Goal: Information Seeking & Learning: Learn about a topic

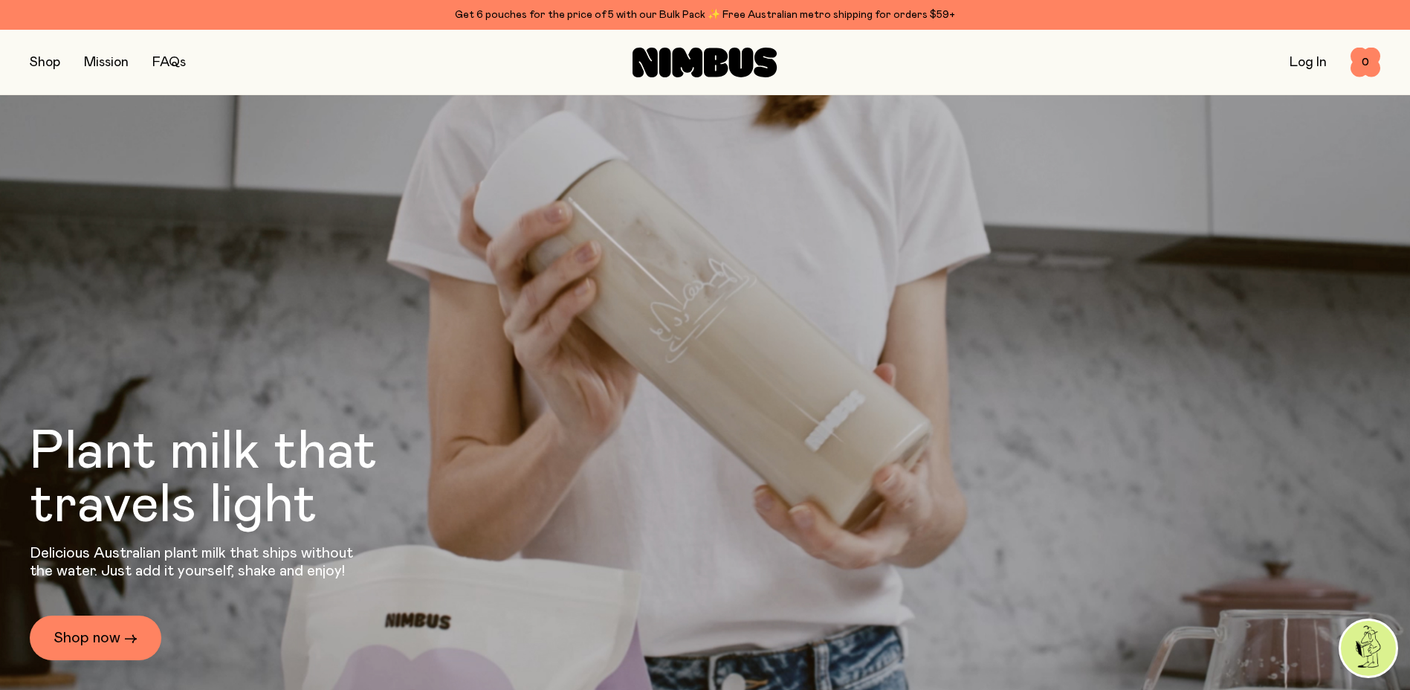
click at [36, 48] on div "Shop Mission FAQs Log In 0 0" at bounding box center [705, 62] width 1351 height 65
click at [36, 62] on button "button" at bounding box center [45, 62] width 30 height 21
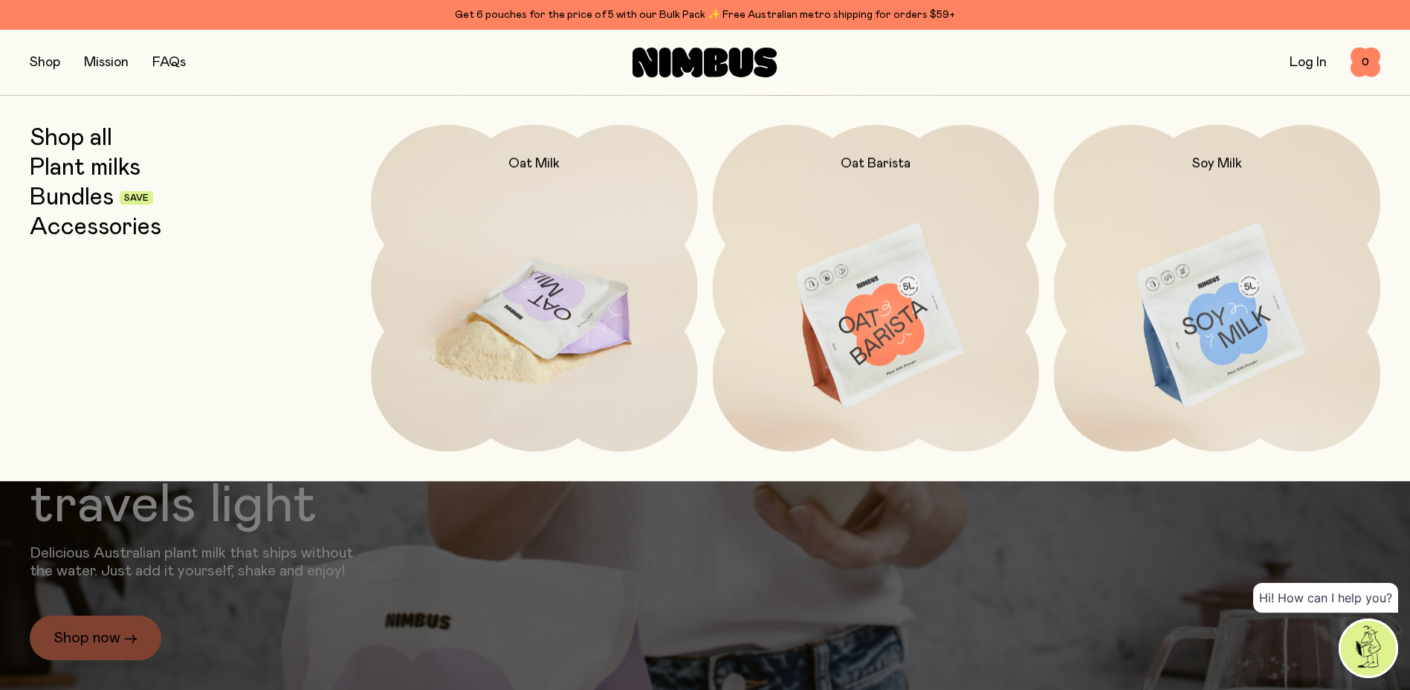
click at [609, 280] on img at bounding box center [534, 317] width 326 height 384
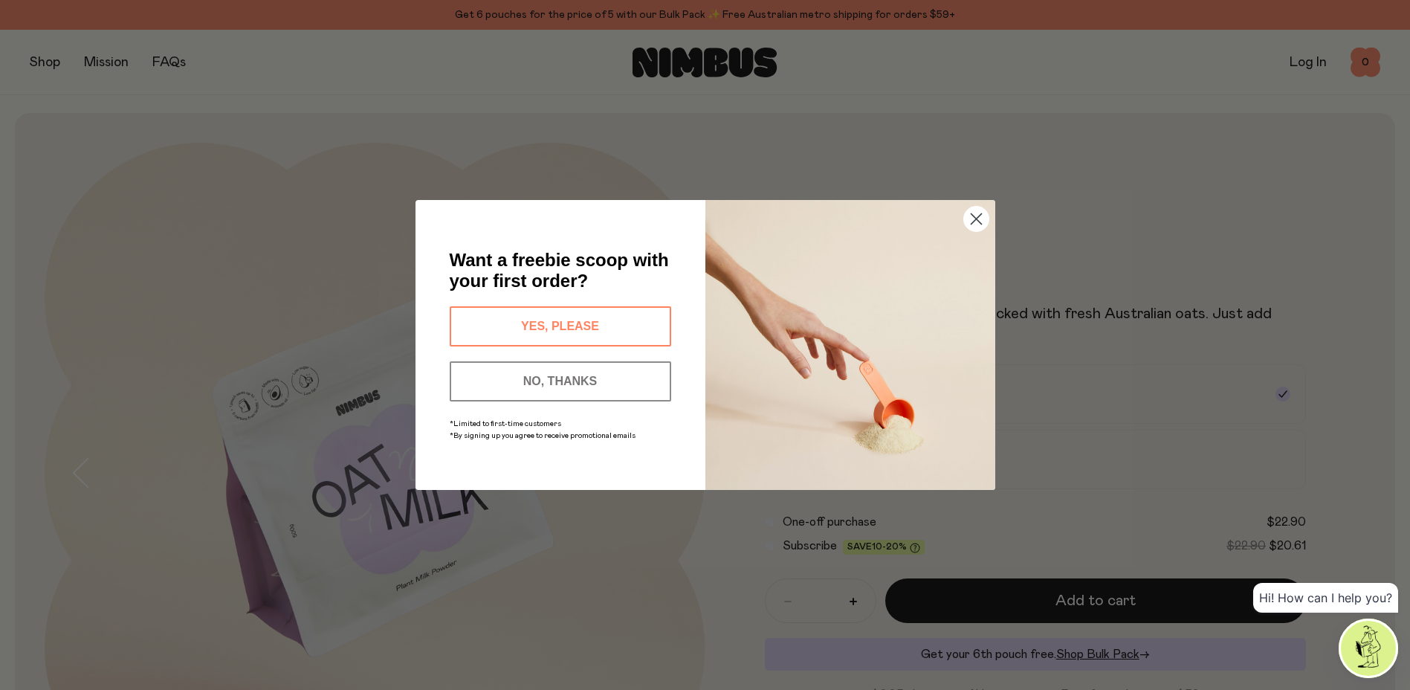
click at [979, 216] on icon "Close dialog" at bounding box center [976, 219] width 10 height 10
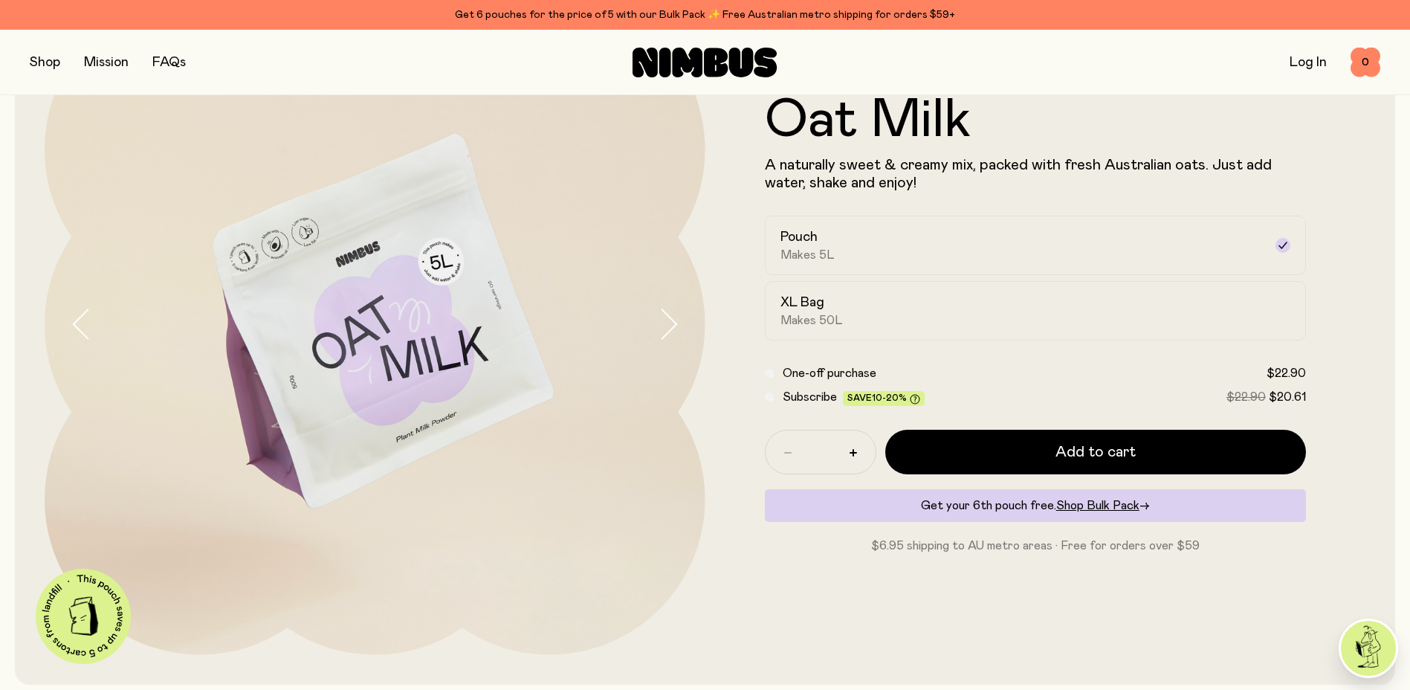
scroll to position [223, 0]
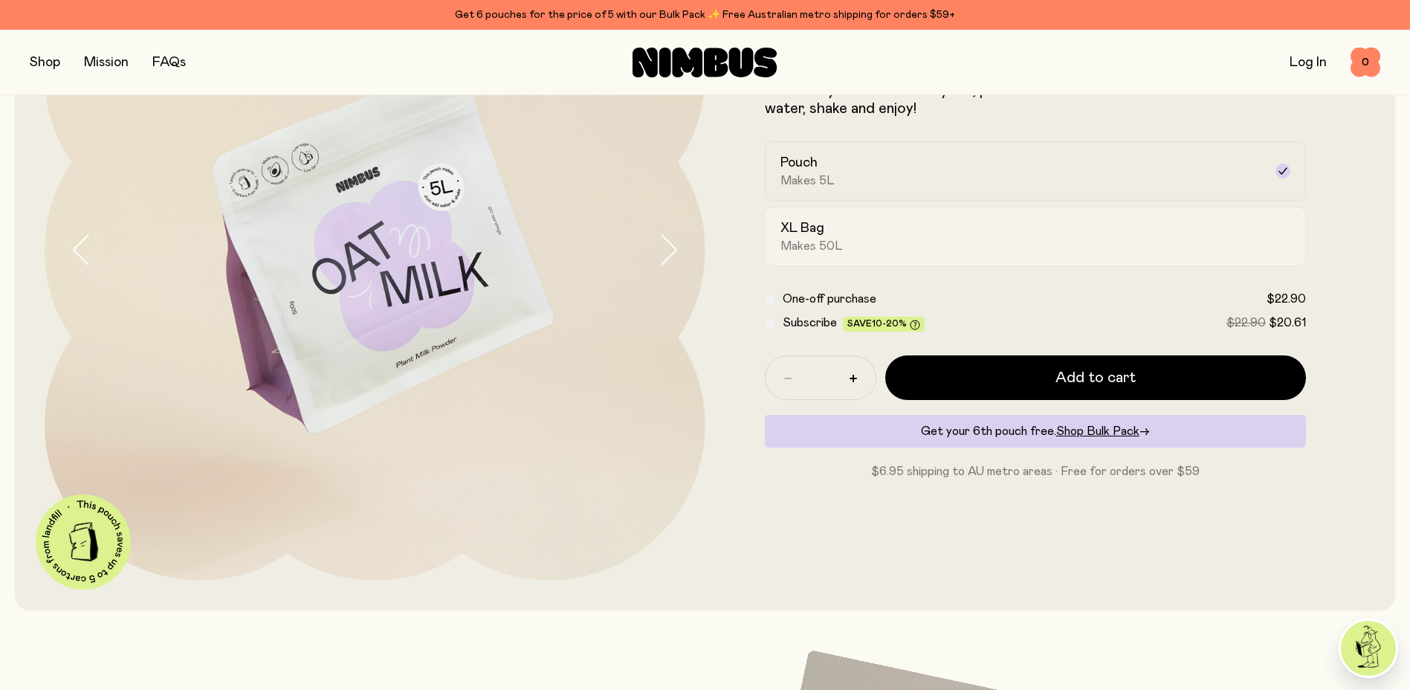
click at [827, 239] on span "Makes 50L" at bounding box center [812, 246] width 62 height 15
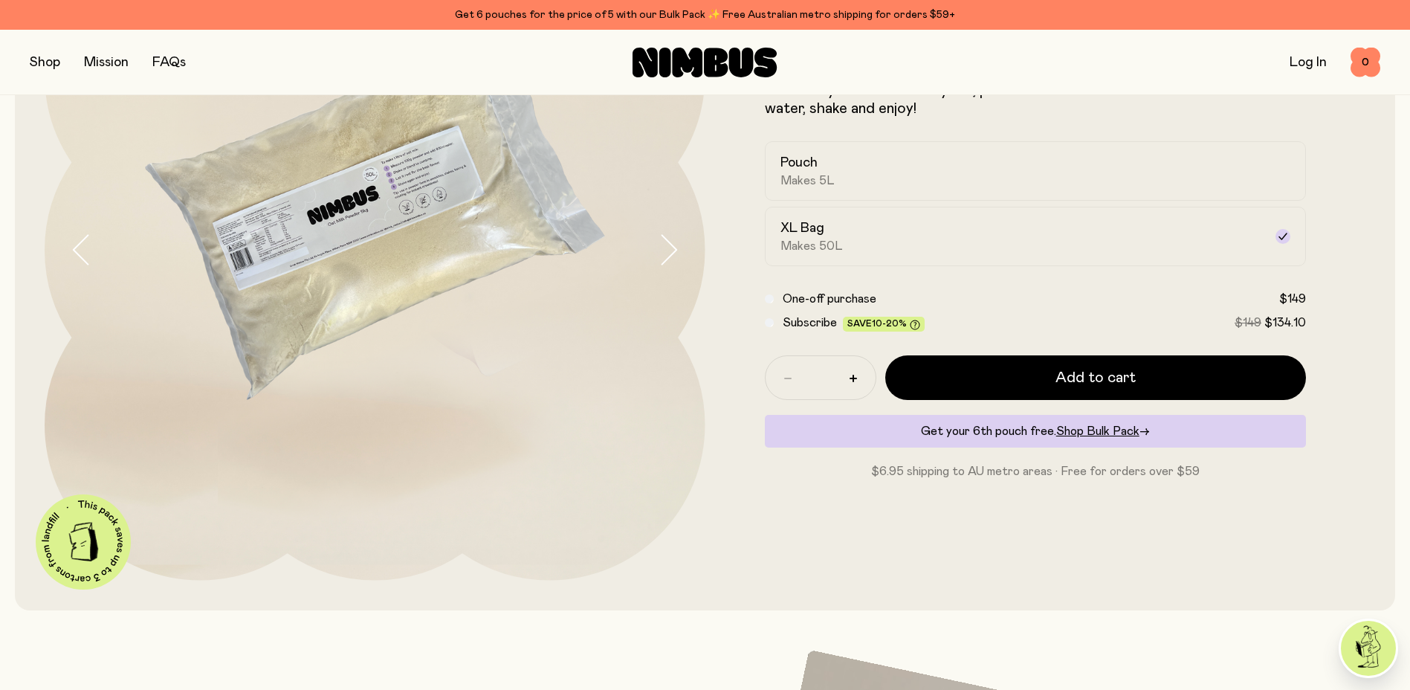
scroll to position [74, 0]
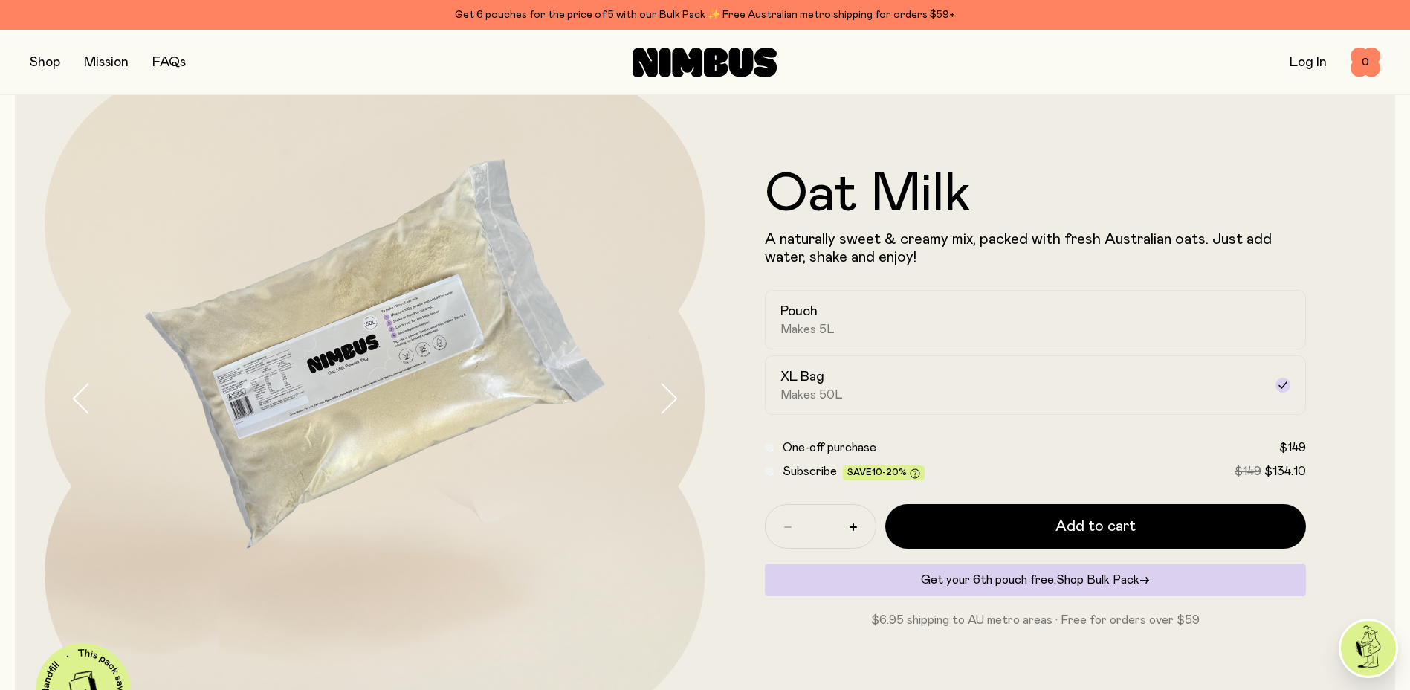
click at [1120, 578] on span "Shop Bulk Pack" at bounding box center [1097, 580] width 83 height 12
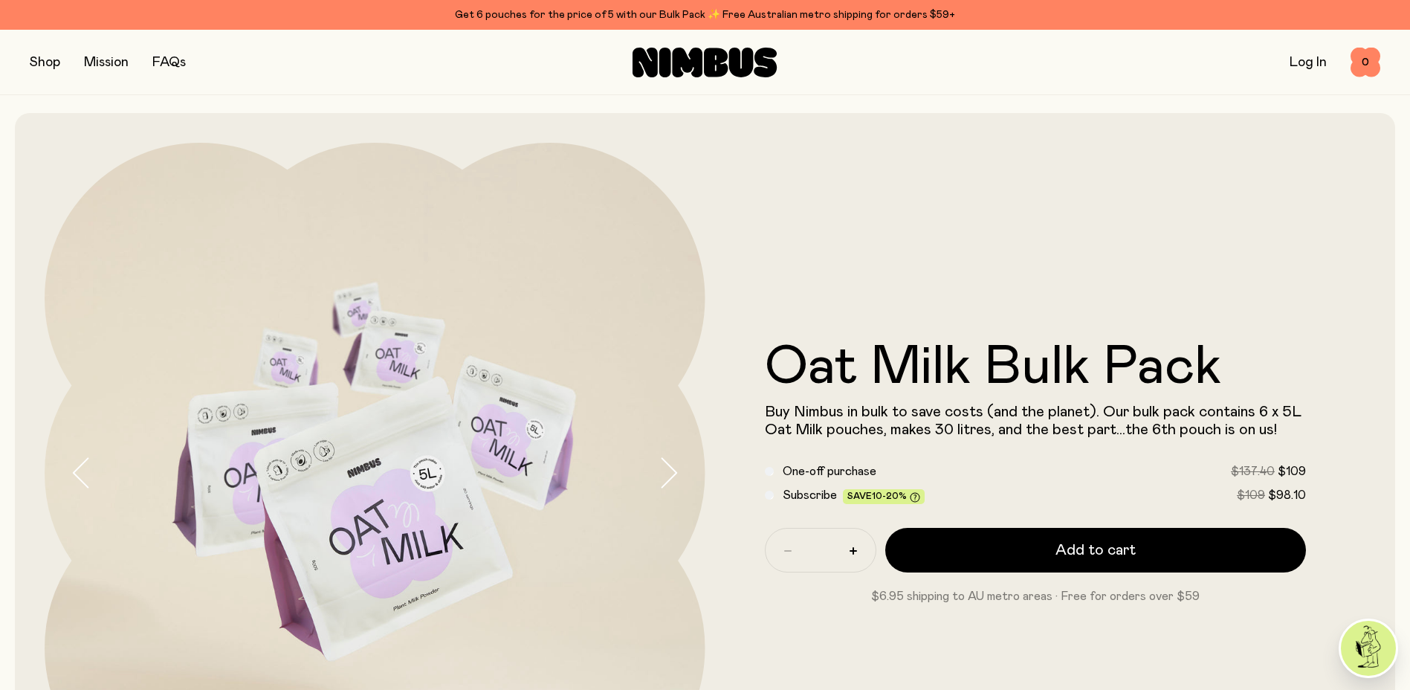
click at [167, 64] on link "FAQs" at bounding box center [168, 62] width 33 height 13
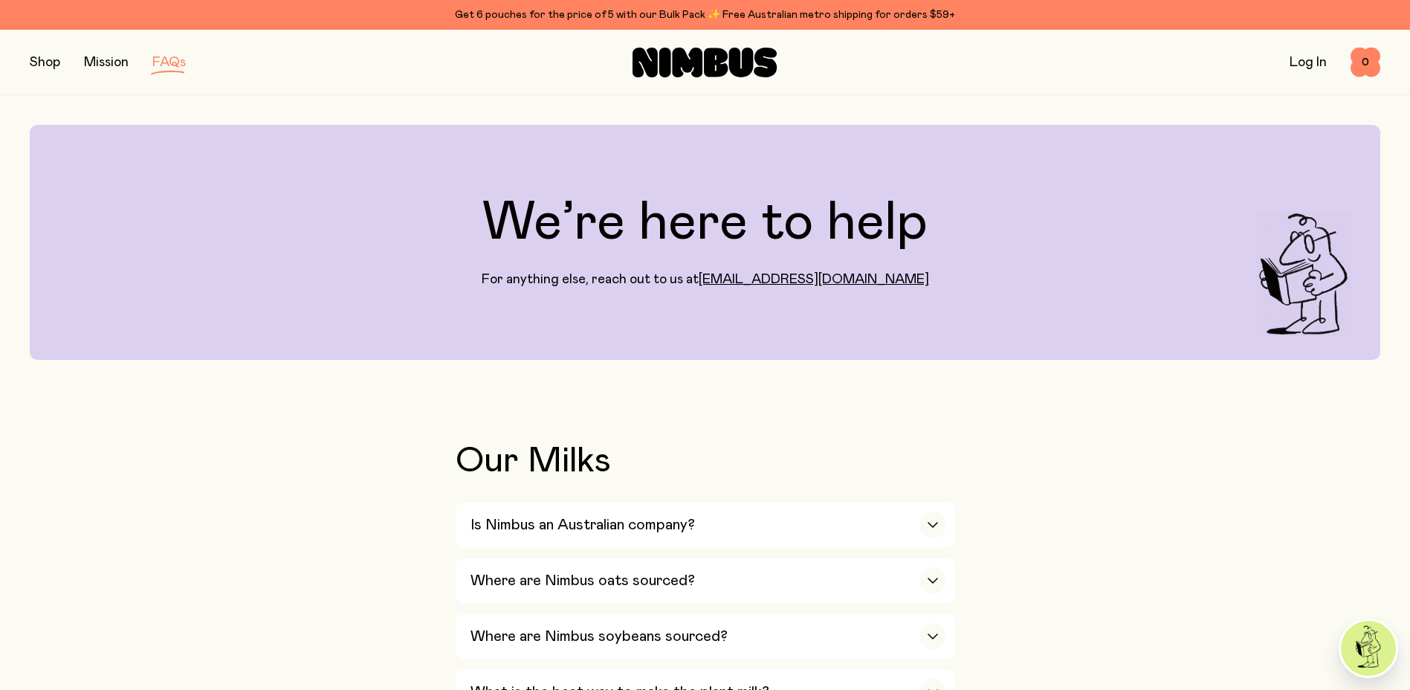
scroll to position [297, 0]
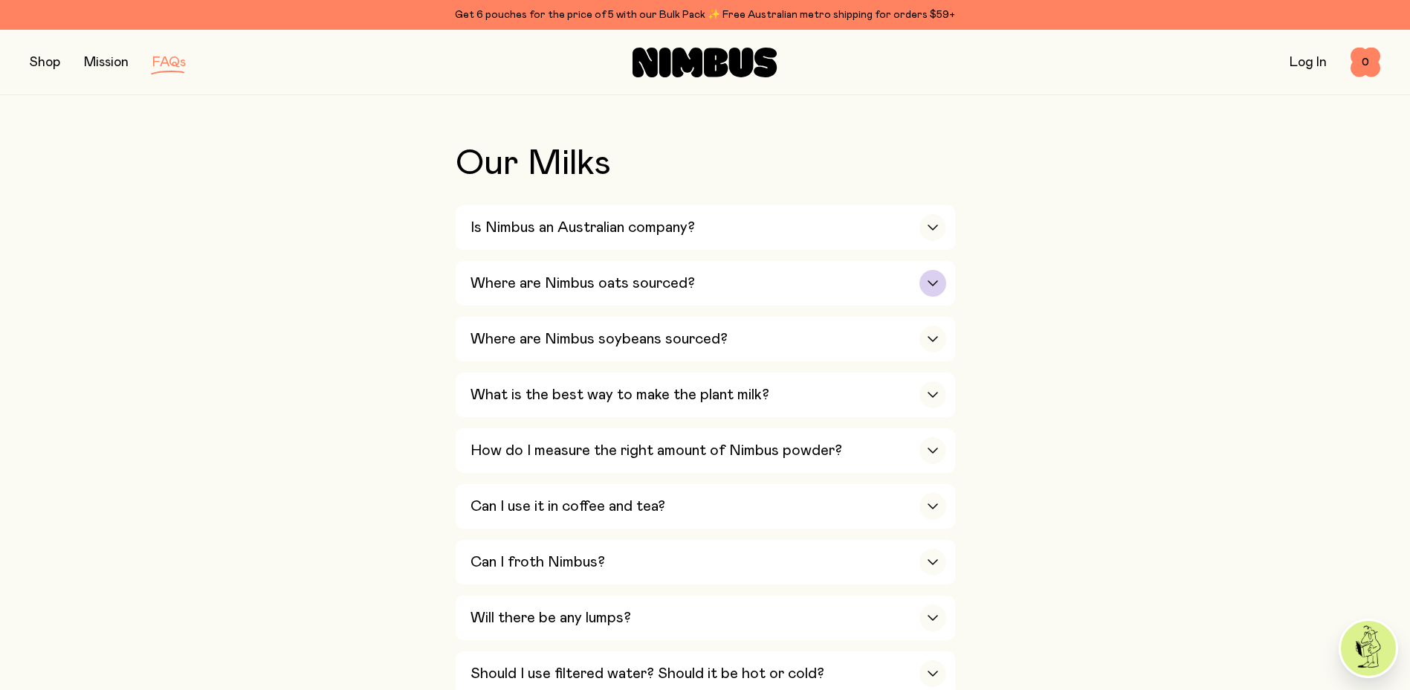
click at [806, 286] on div "Where are Nimbus oats sourced?" at bounding box center [709, 283] width 476 height 45
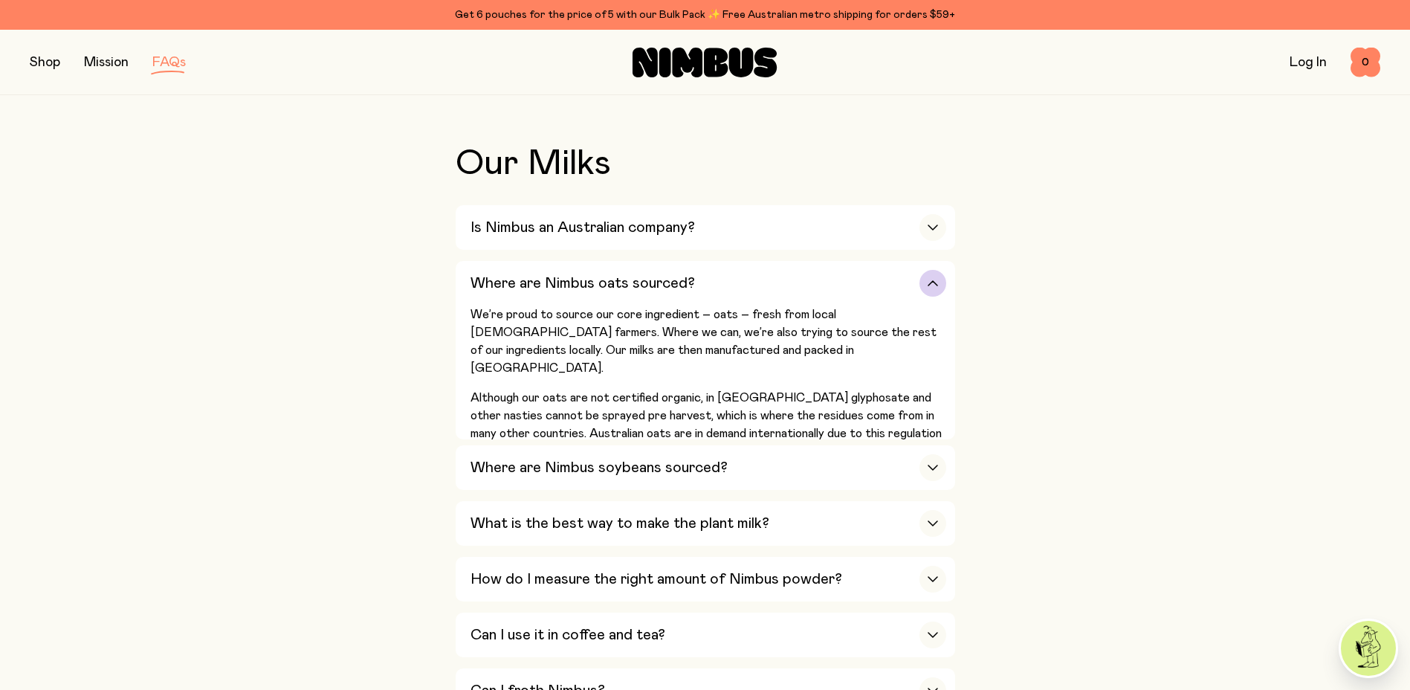
click at [806, 286] on div "Where are Nimbus oats sourced?" at bounding box center [709, 283] width 476 height 45
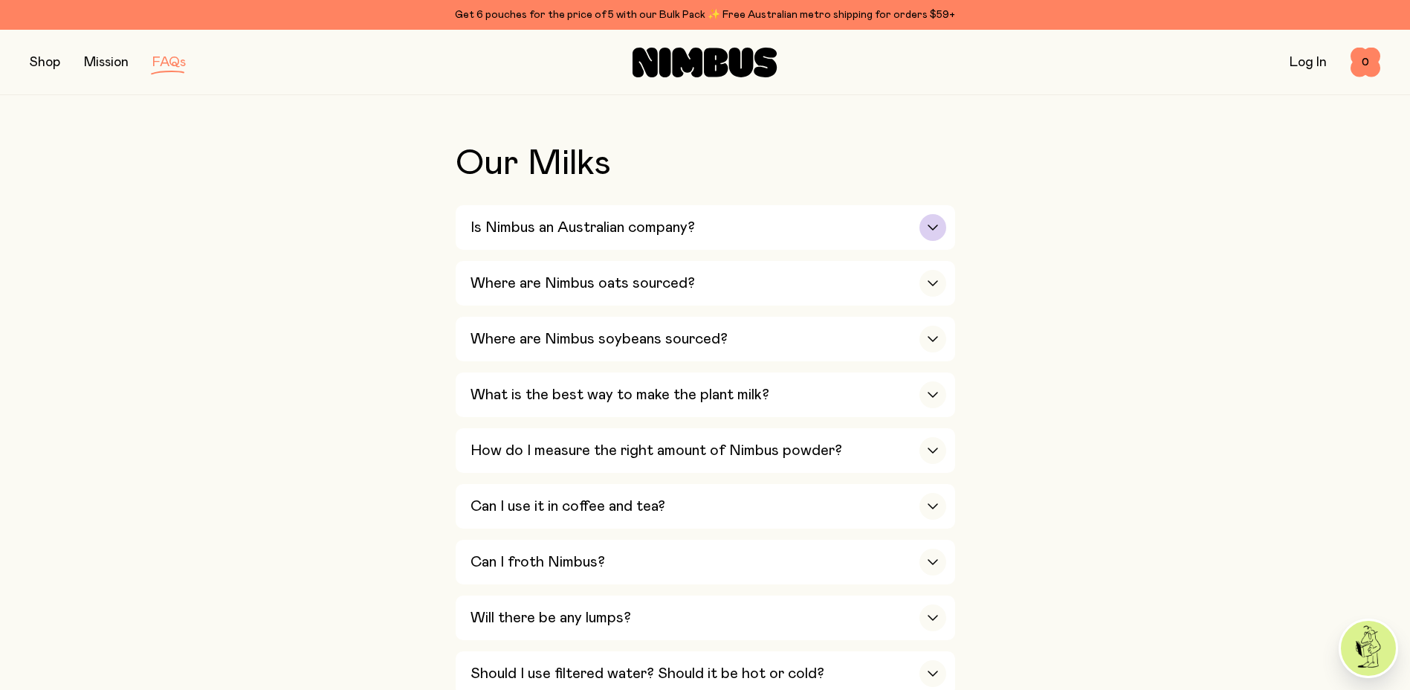
click at [789, 229] on div "Is Nimbus an Australian company?" at bounding box center [709, 227] width 476 height 45
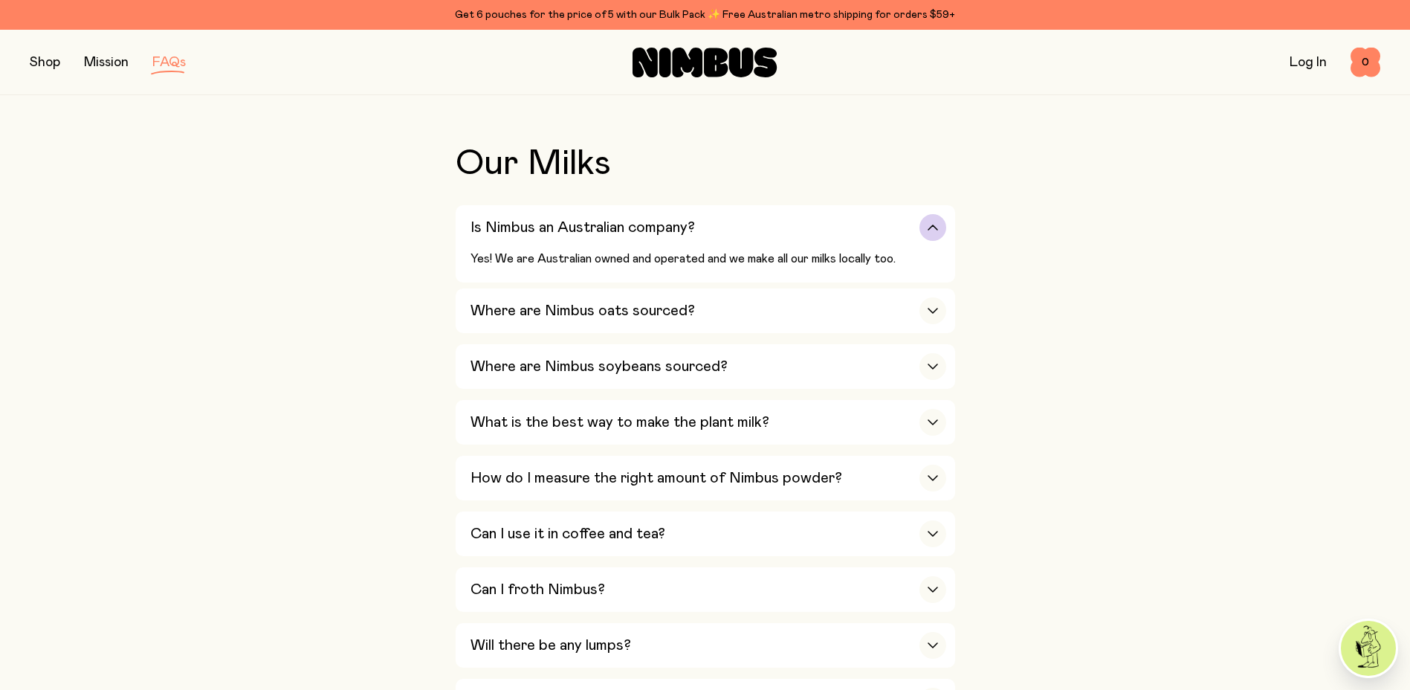
click at [789, 229] on div "Is Nimbus an Australian company?" at bounding box center [709, 227] width 476 height 45
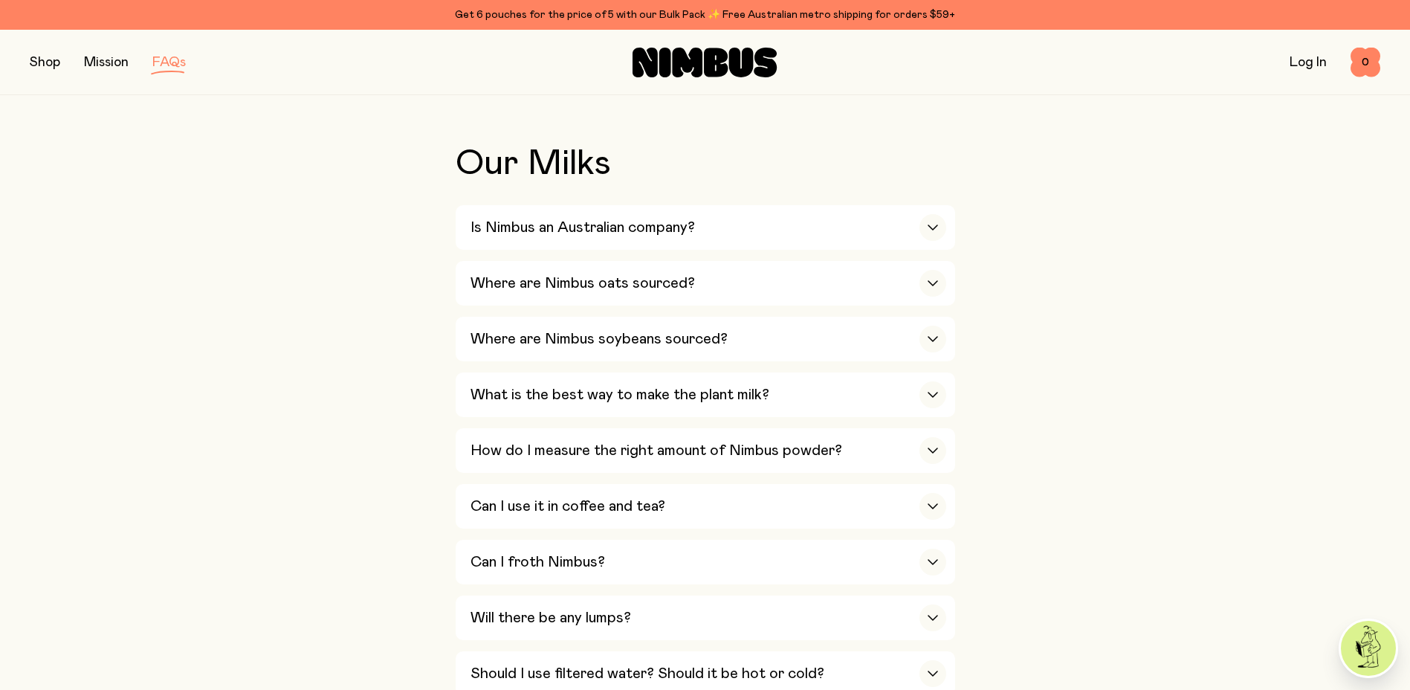
scroll to position [446, 0]
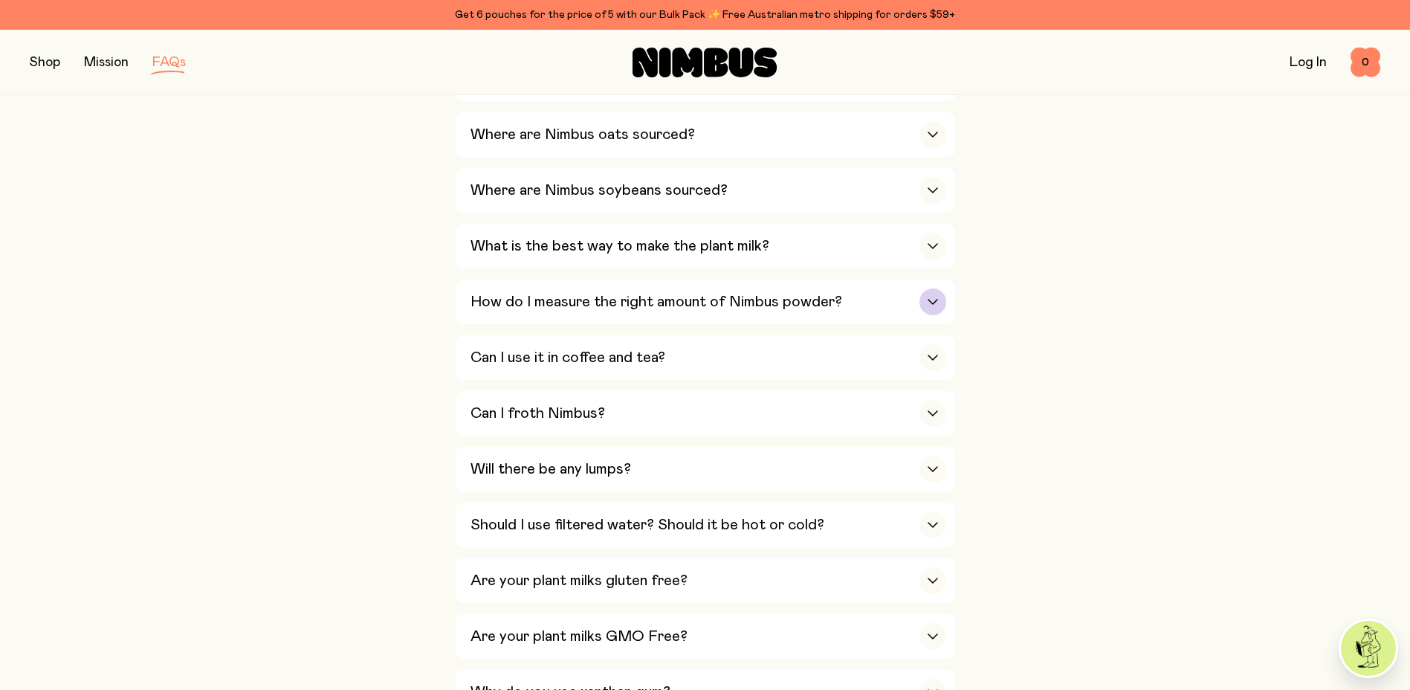
click at [813, 285] on div "How do I measure the right amount of Nimbus powder?" at bounding box center [709, 302] width 476 height 45
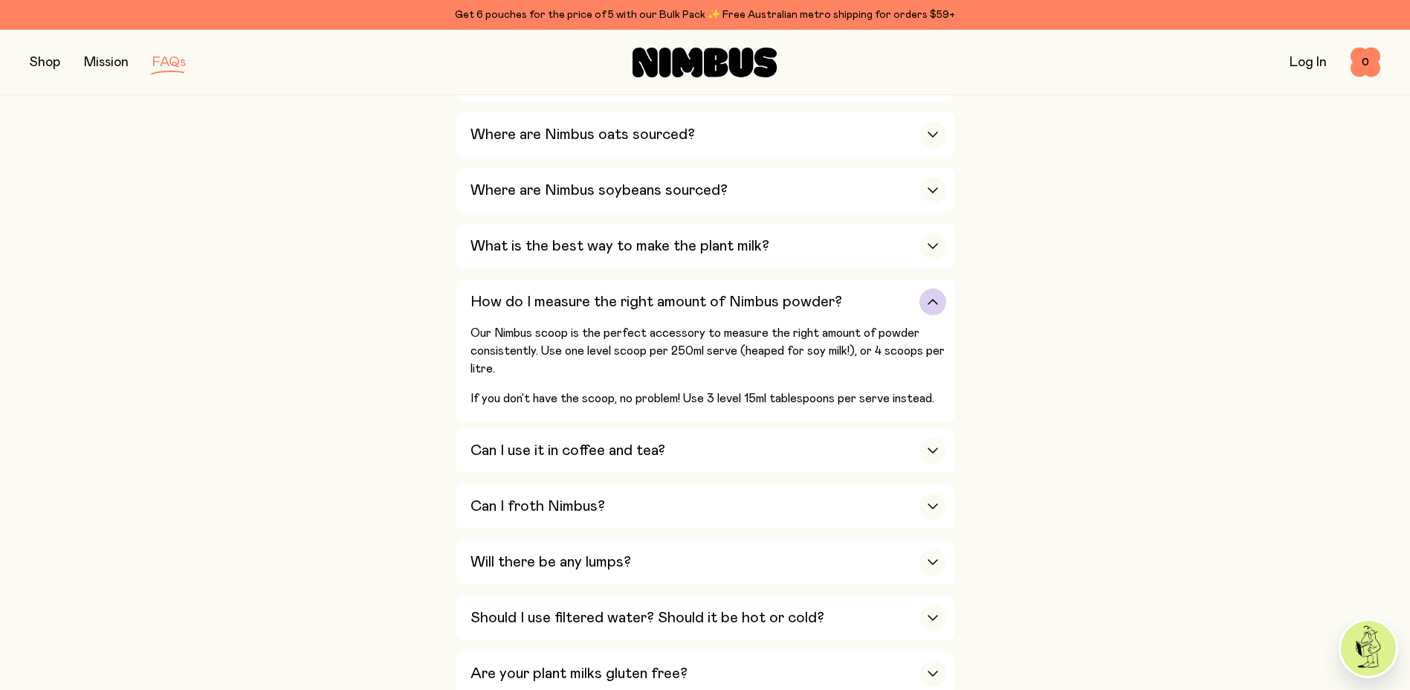
click at [819, 293] on h3 "How do I measure the right amount of Nimbus powder?" at bounding box center [657, 302] width 372 height 18
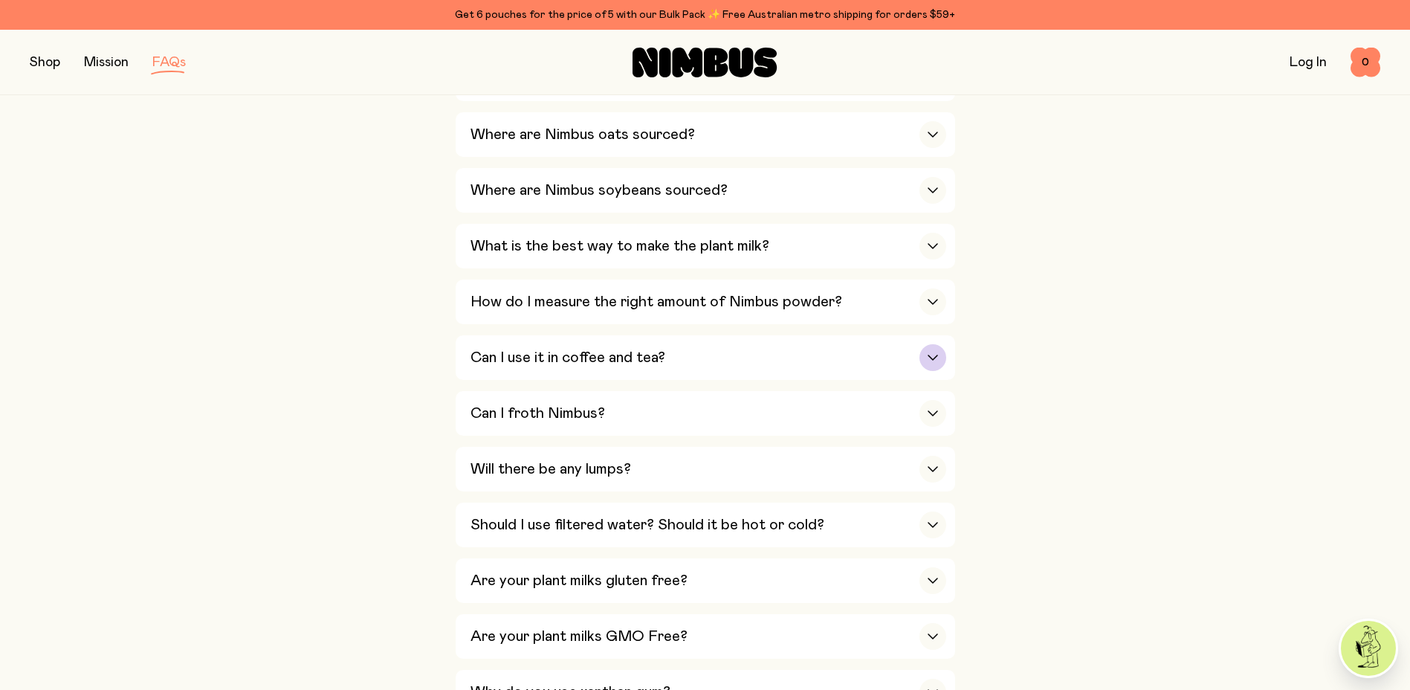
click at [616, 352] on h3 "Can I use it in coffee and tea?" at bounding box center [568, 358] width 195 height 18
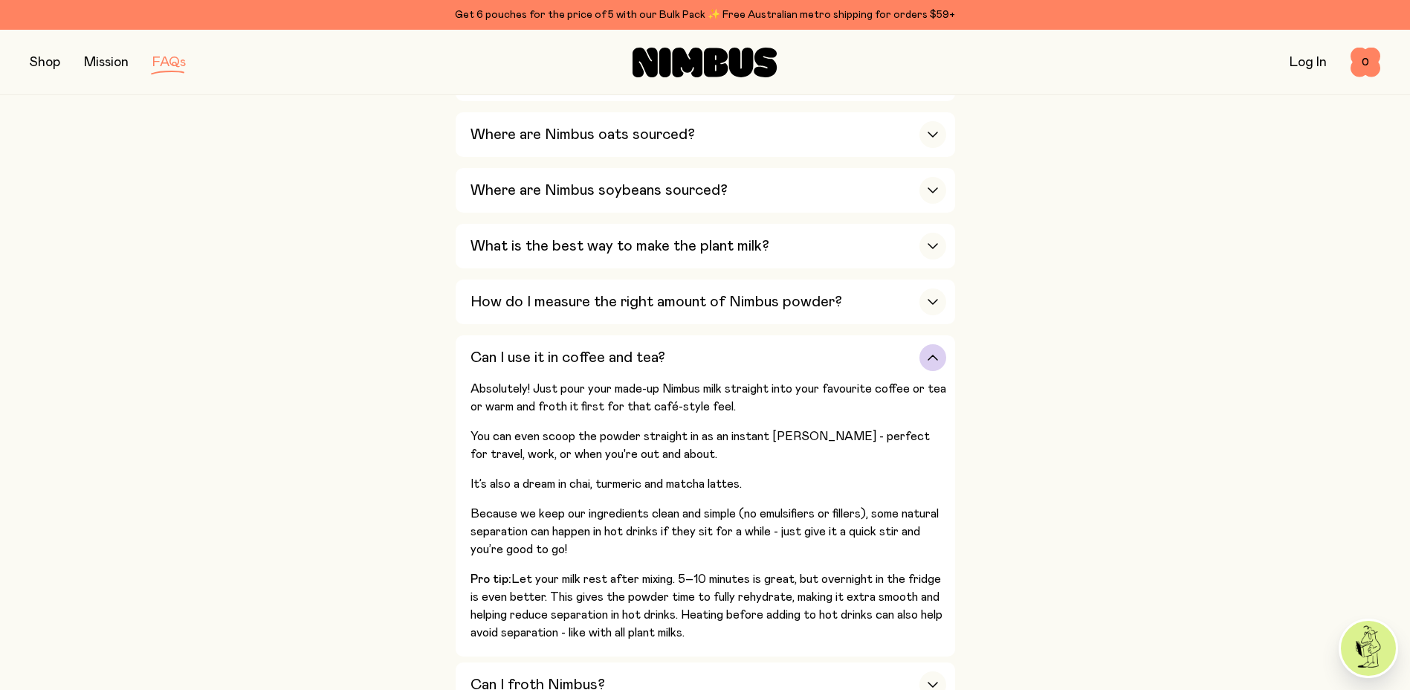
click at [616, 352] on h3 "Can I use it in coffee and tea?" at bounding box center [568, 358] width 195 height 18
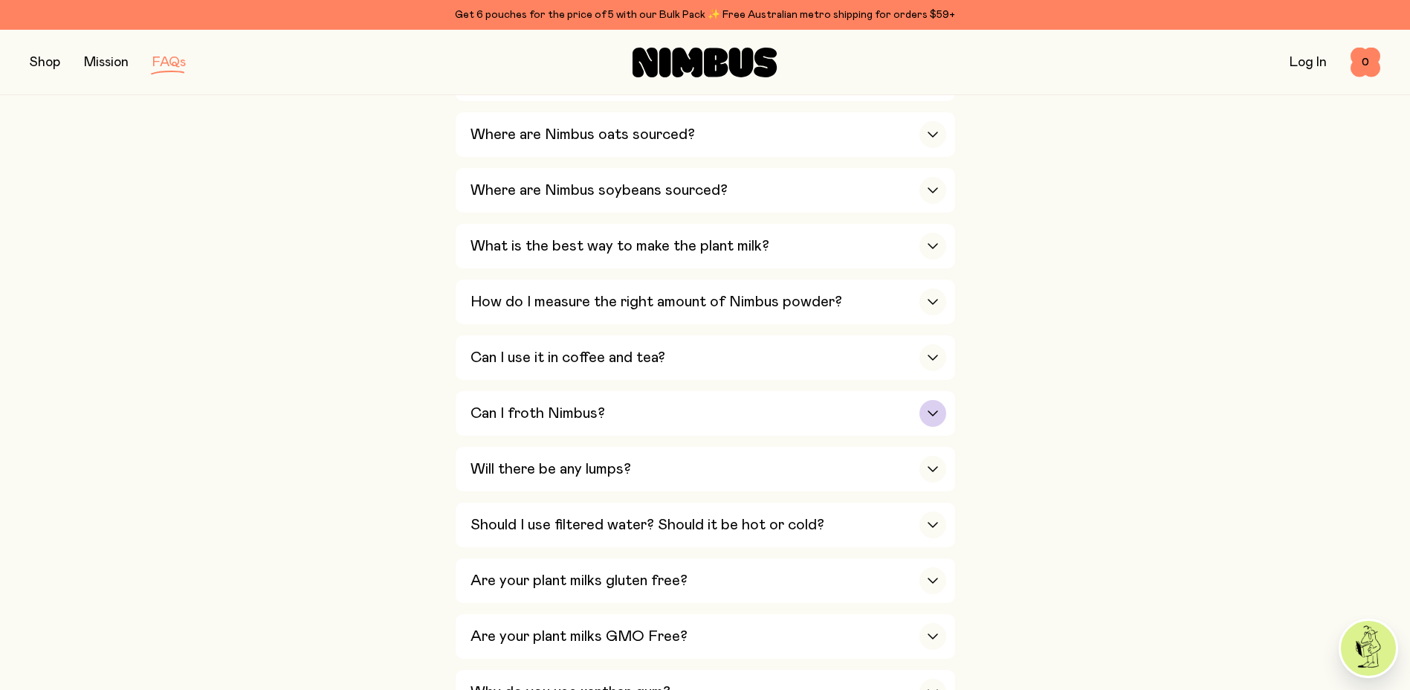
click at [668, 407] on div "Can I froth Nimbus?" at bounding box center [709, 413] width 476 height 45
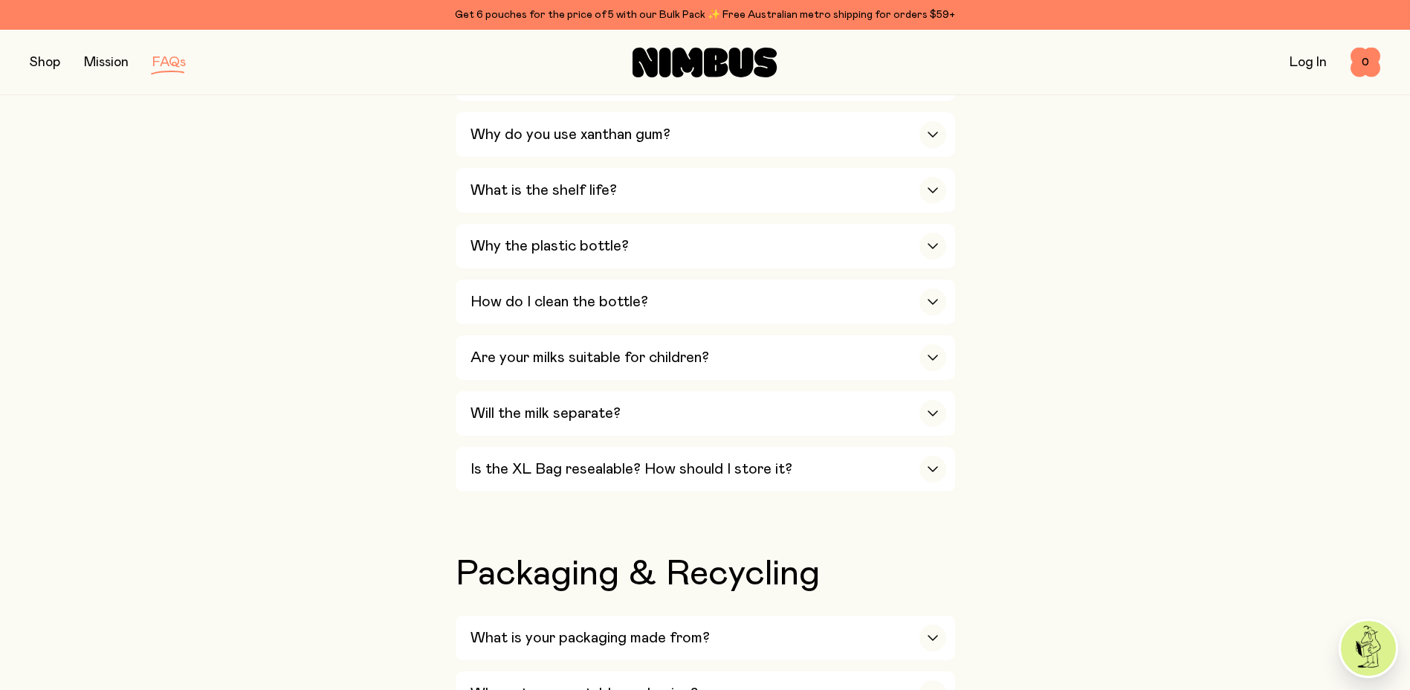
scroll to position [1264, 0]
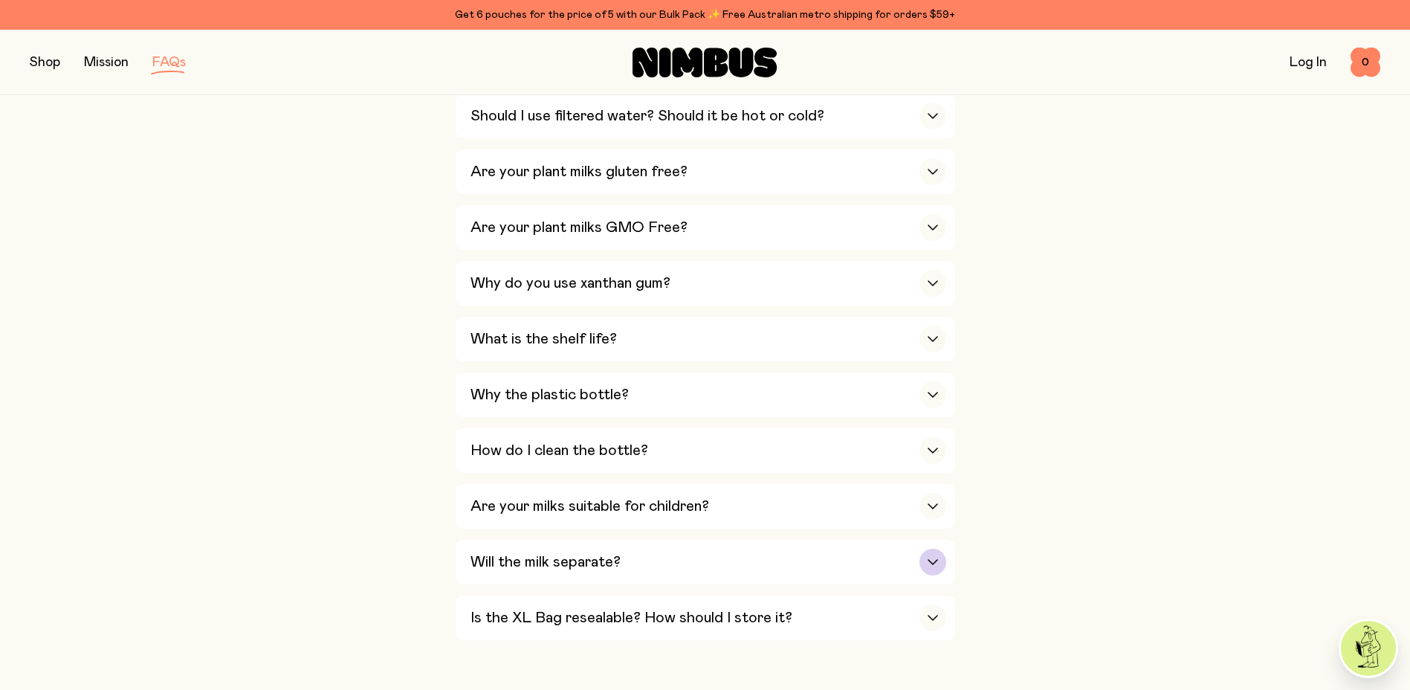
click at [801, 551] on div "Will the milk separate?" at bounding box center [709, 562] width 476 height 45
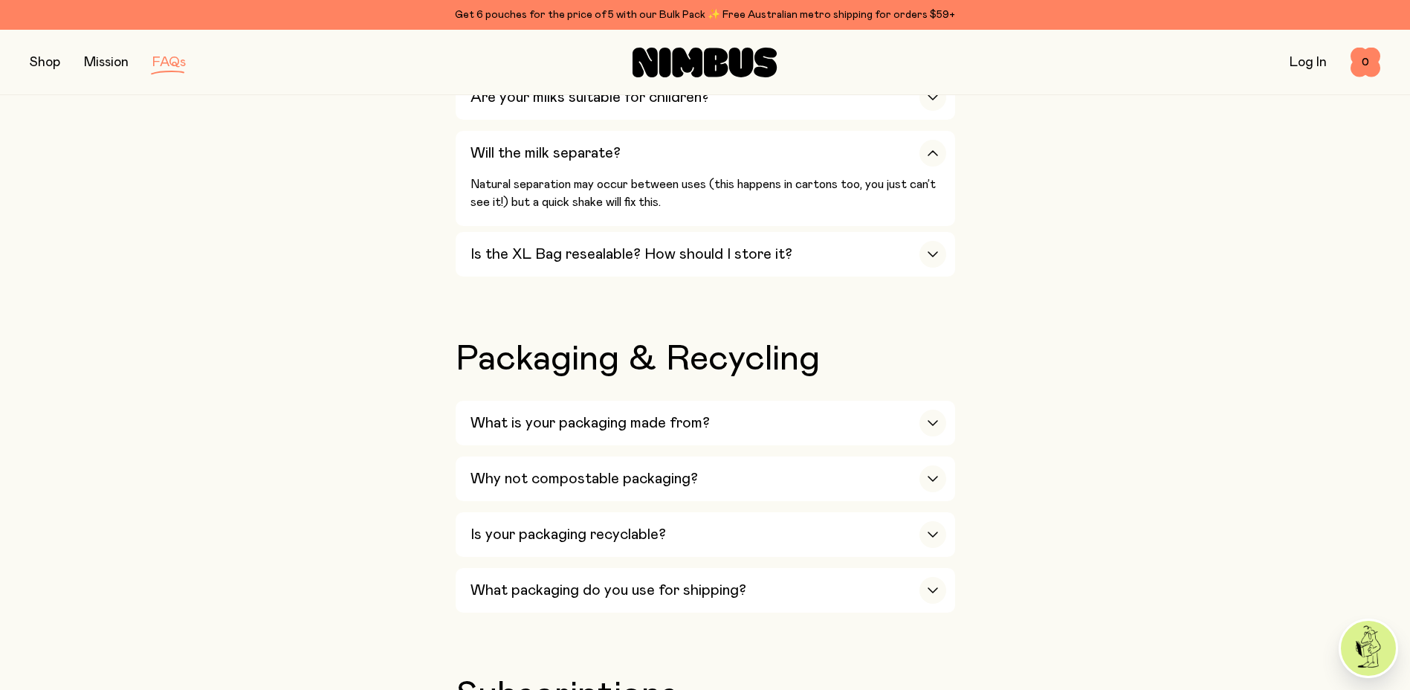
scroll to position [669, 0]
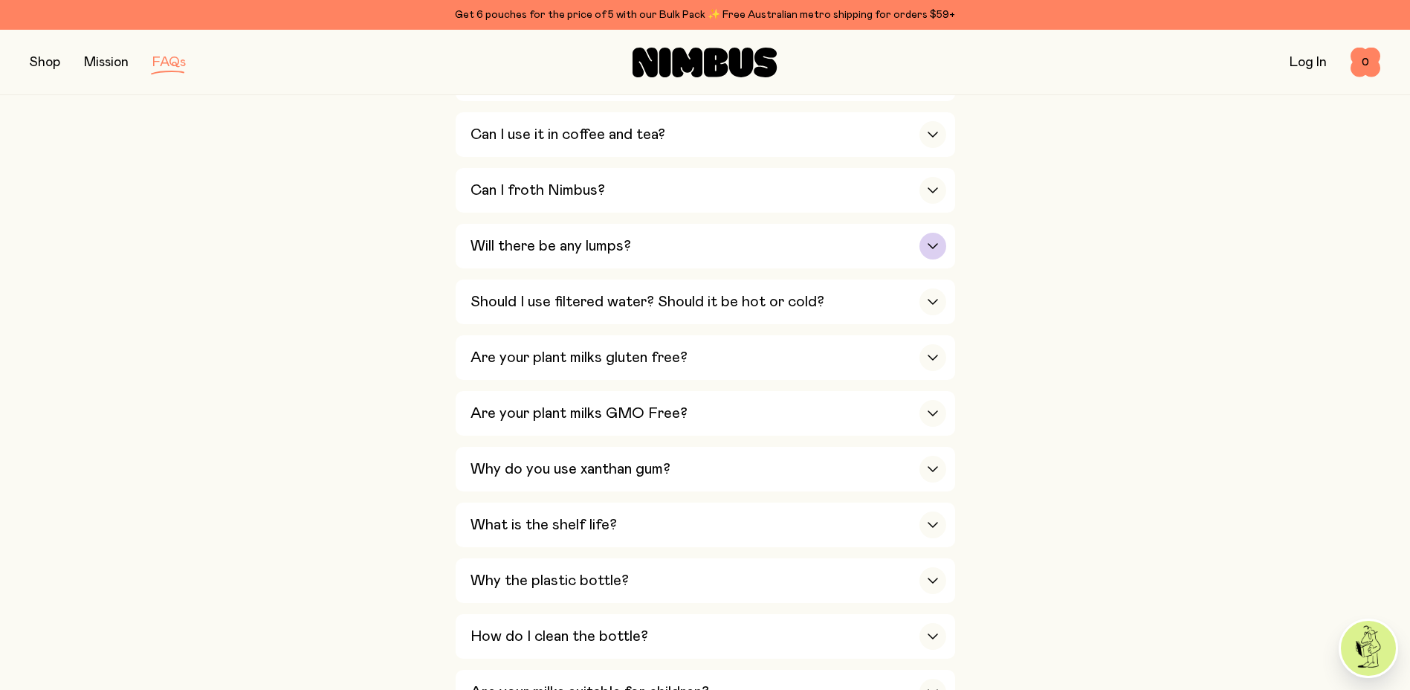
click at [659, 235] on div "Will there be any lumps?" at bounding box center [709, 246] width 476 height 45
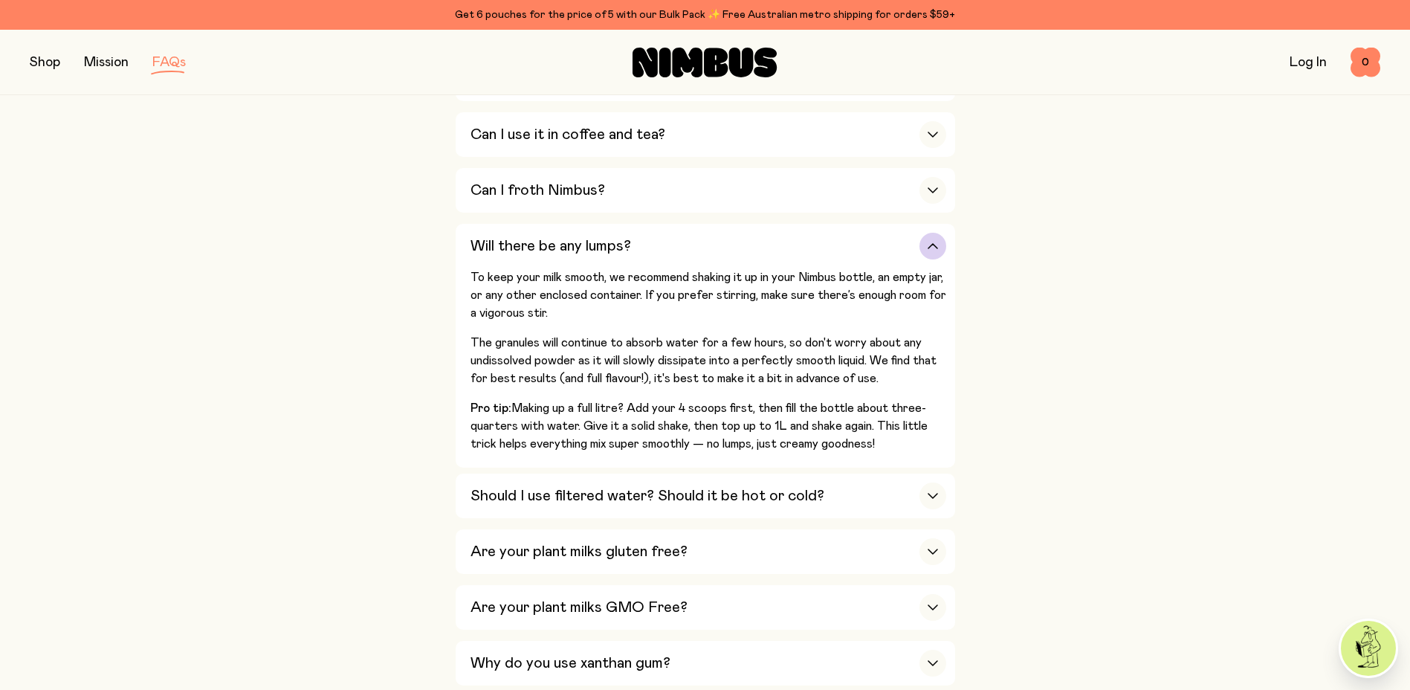
click at [659, 235] on div "Will there be any lumps?" at bounding box center [709, 246] width 476 height 45
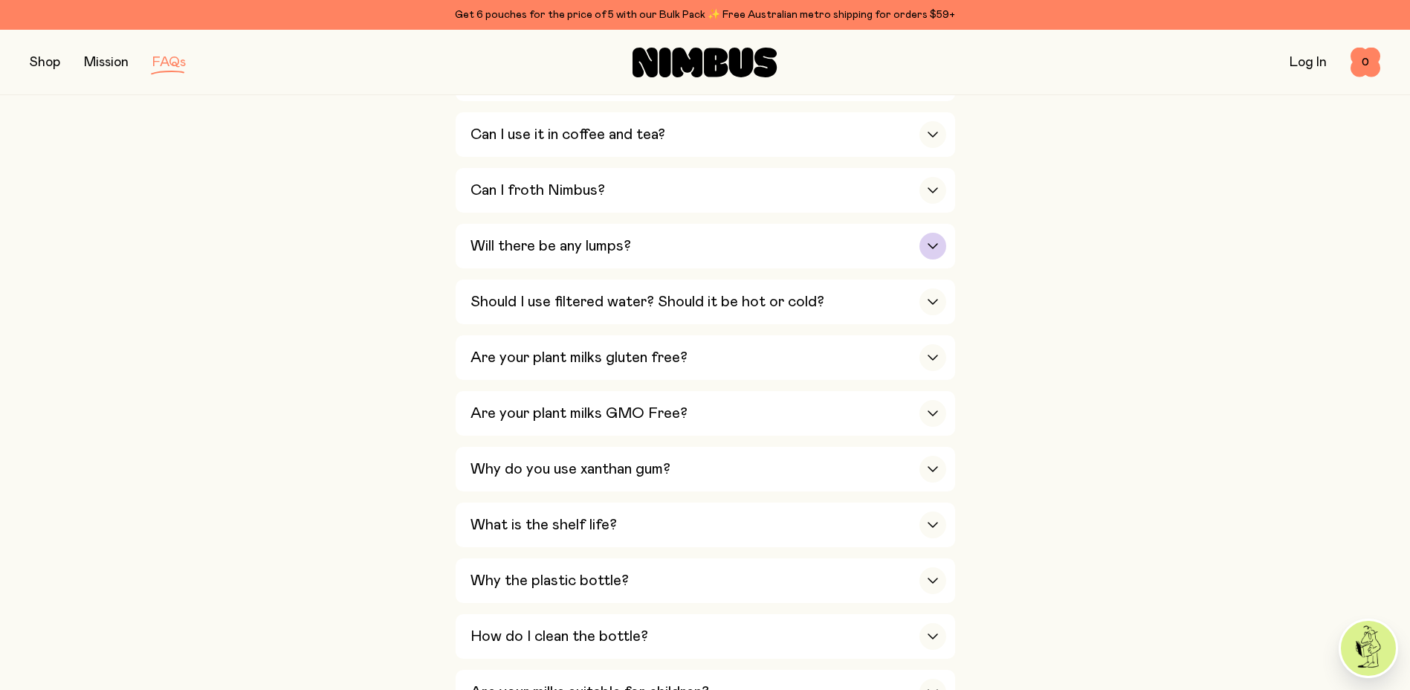
click at [659, 235] on div "Will there be any lumps?" at bounding box center [709, 246] width 476 height 45
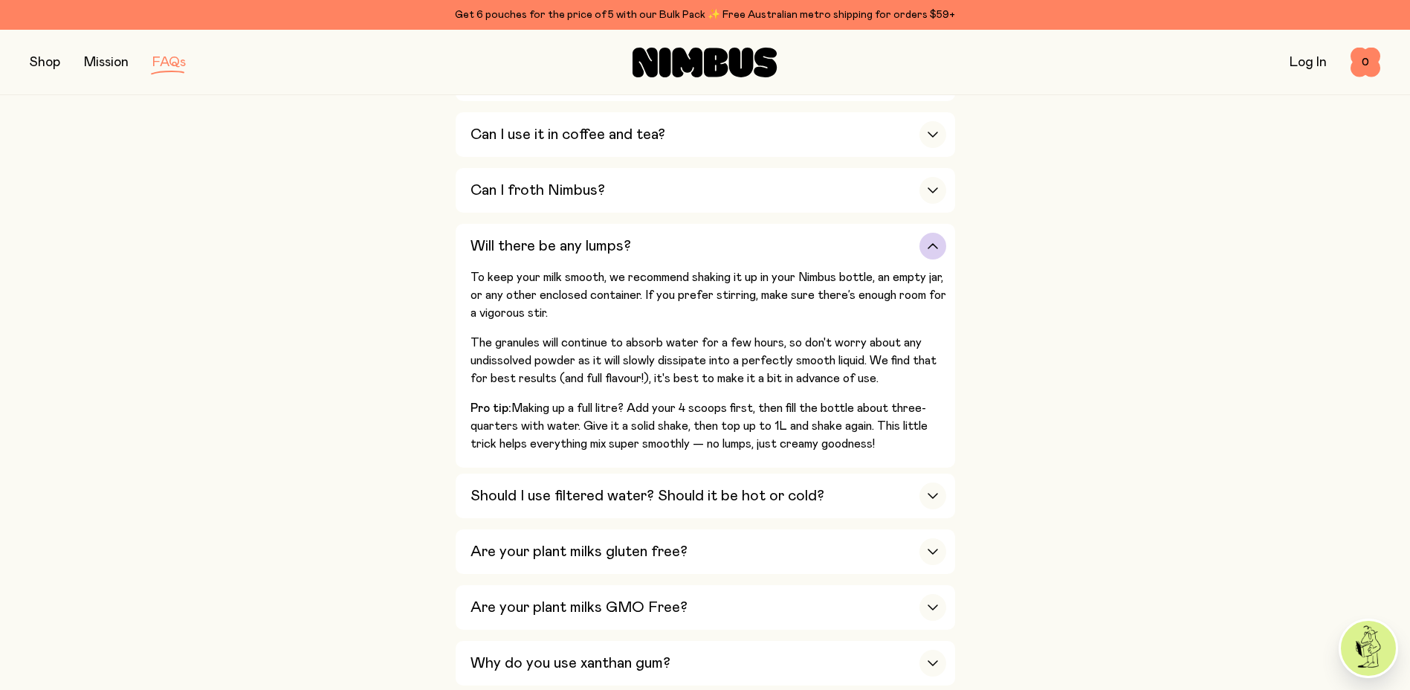
click at [659, 235] on div "Will there be any lumps?" at bounding box center [709, 246] width 476 height 45
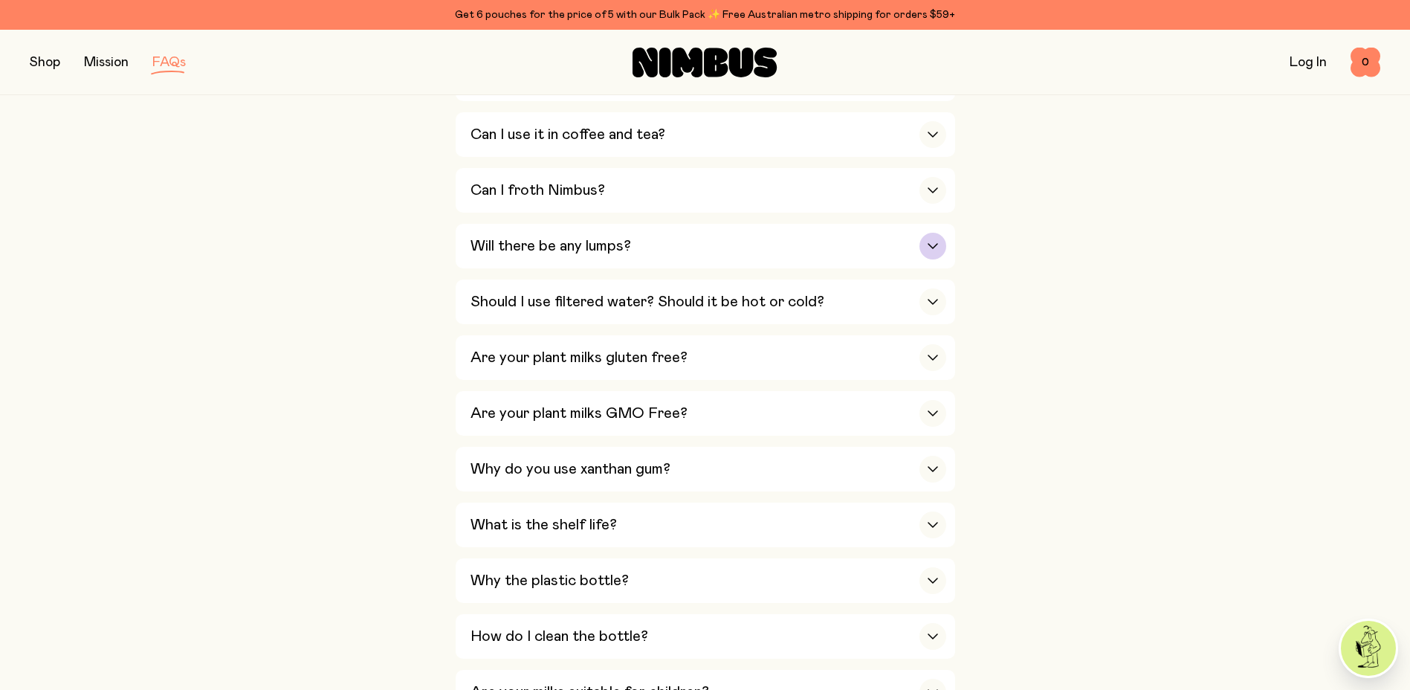
click at [659, 235] on div "Will there be any lumps?" at bounding box center [709, 246] width 476 height 45
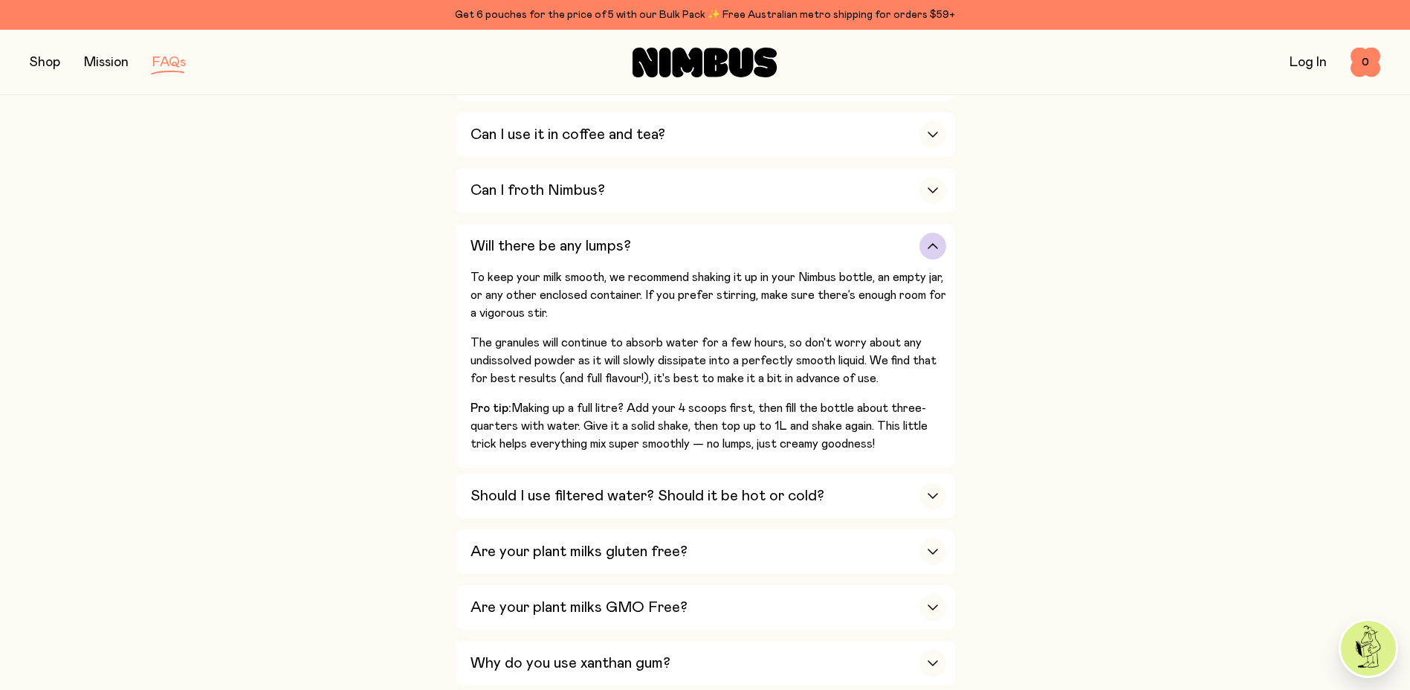
click at [659, 235] on div "Will there be any lumps?" at bounding box center [709, 246] width 476 height 45
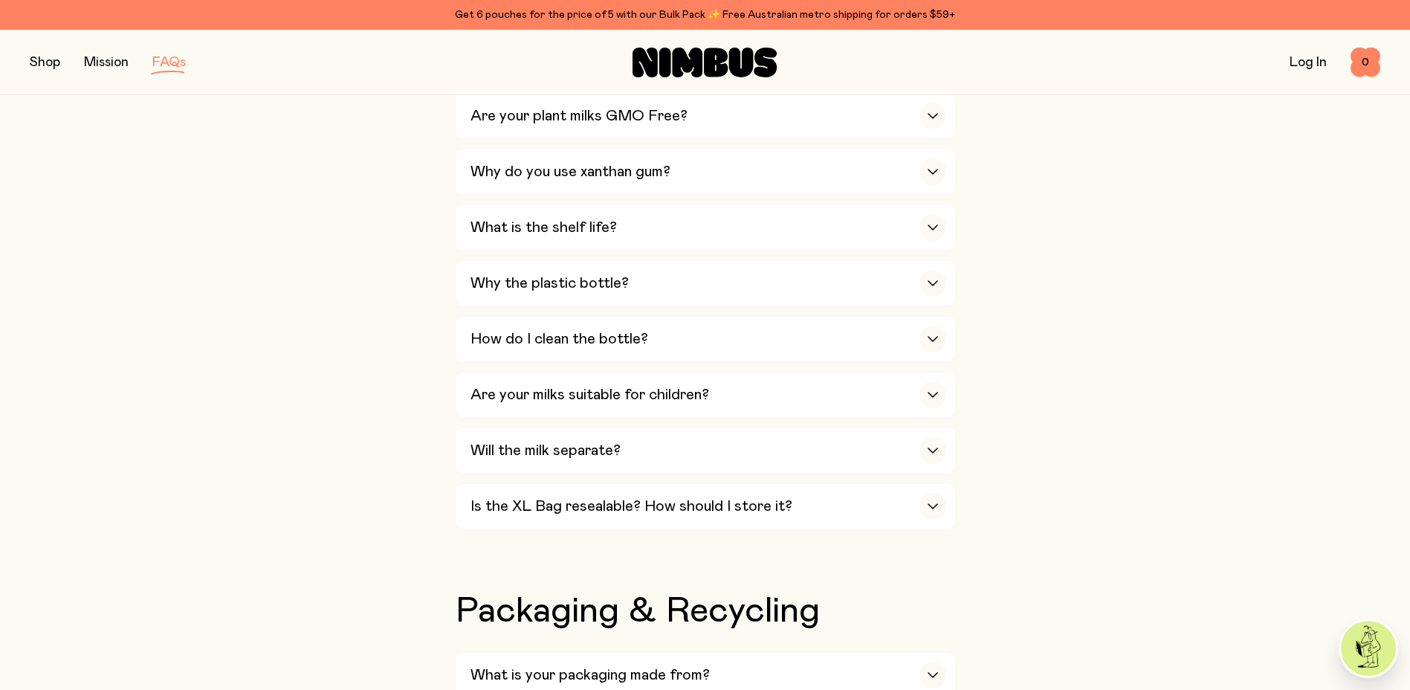
scroll to position [297, 0]
